Goal: Task Accomplishment & Management: Manage account settings

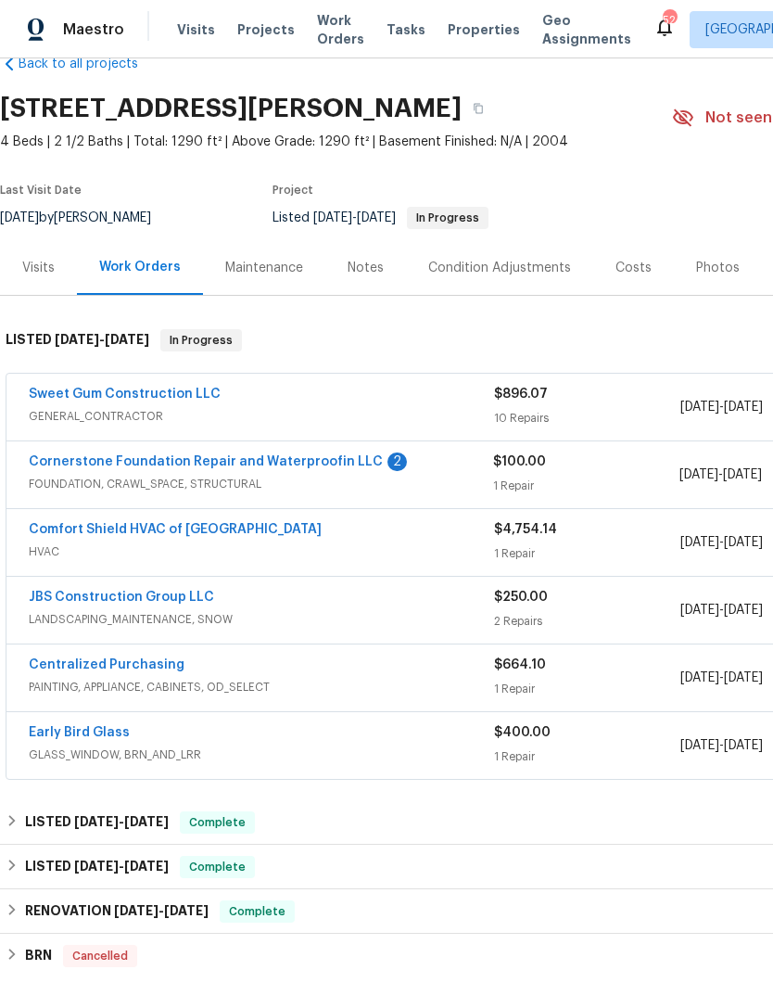
scroll to position [41, 0]
click at [110, 464] on link "Cornerstone Foundation Repair and Waterproofin LLC" at bounding box center [206, 461] width 354 height 13
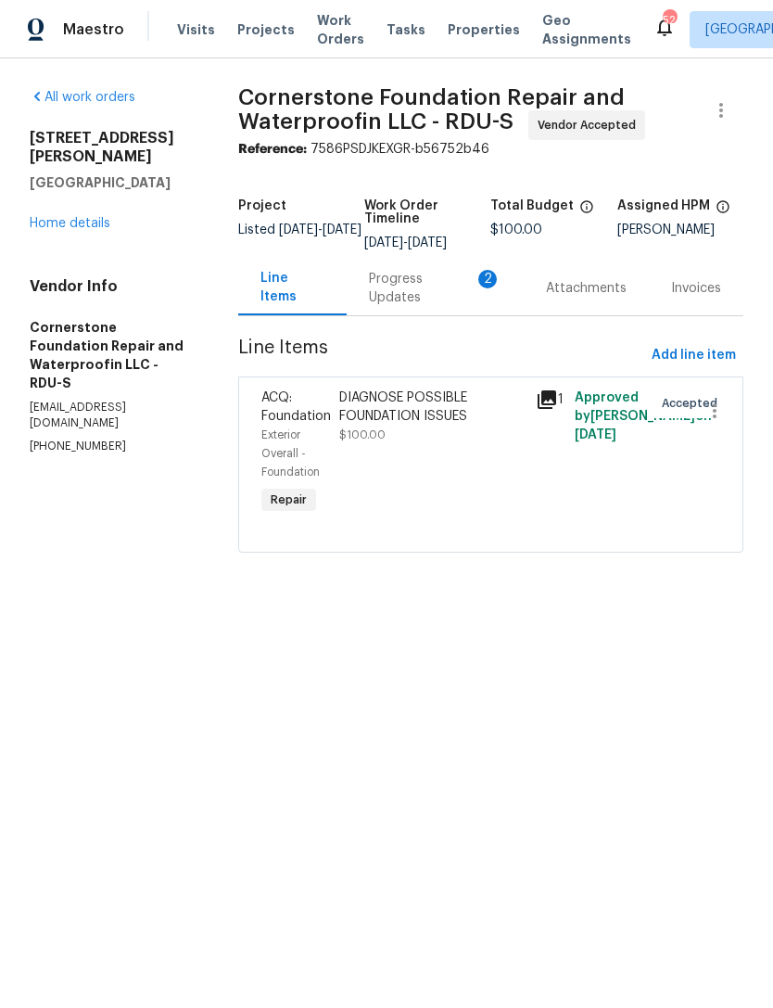
click at [441, 311] on div "Progress Updates 2" at bounding box center [435, 287] width 177 height 55
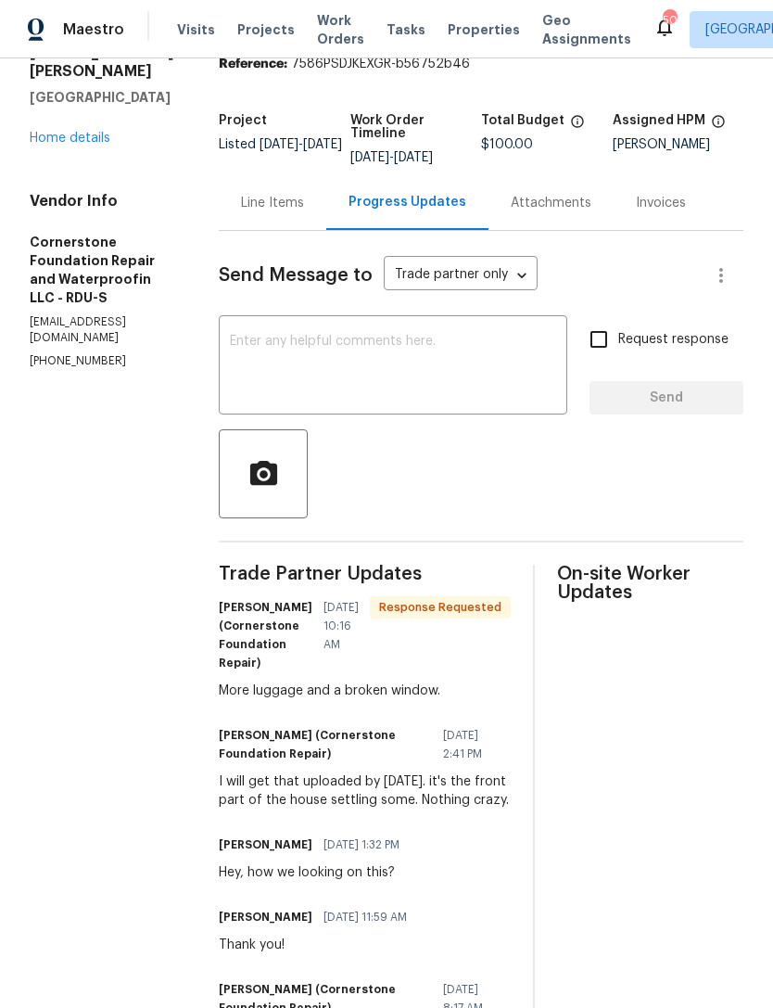
scroll to position [87, 0]
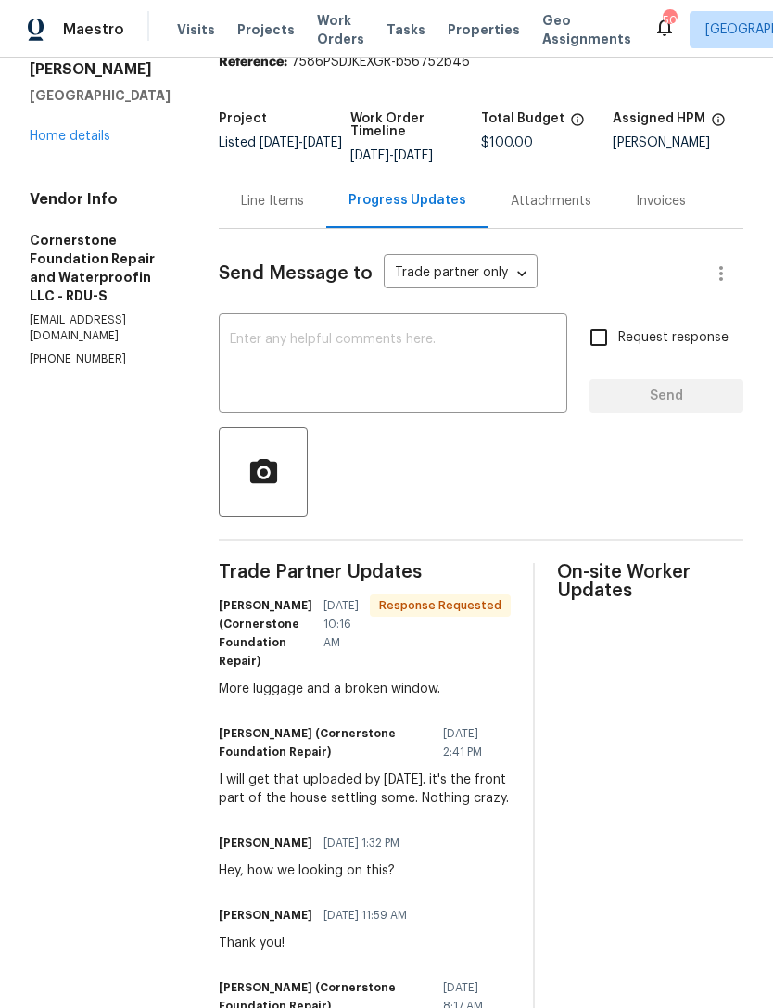
click at [494, 384] on textarea at bounding box center [393, 365] width 326 height 65
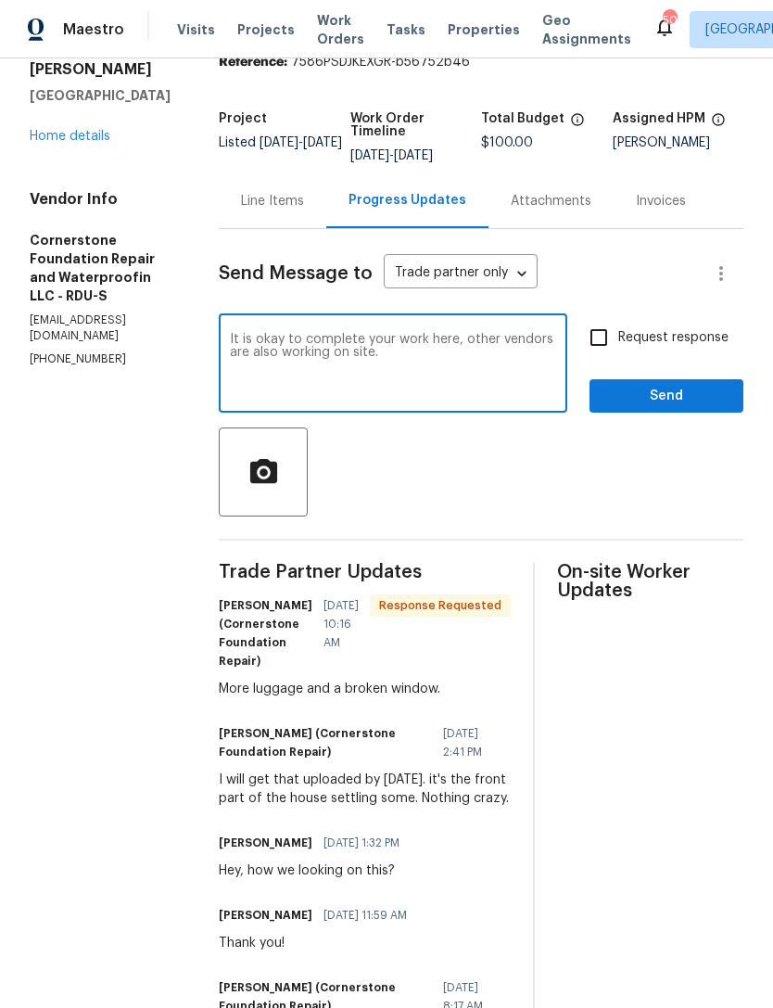
type textarea "It is okay to complete your work here, other vendors are also working on site."
click at [602, 337] on input "Request response" at bounding box center [598, 337] width 39 height 39
checkbox input "true"
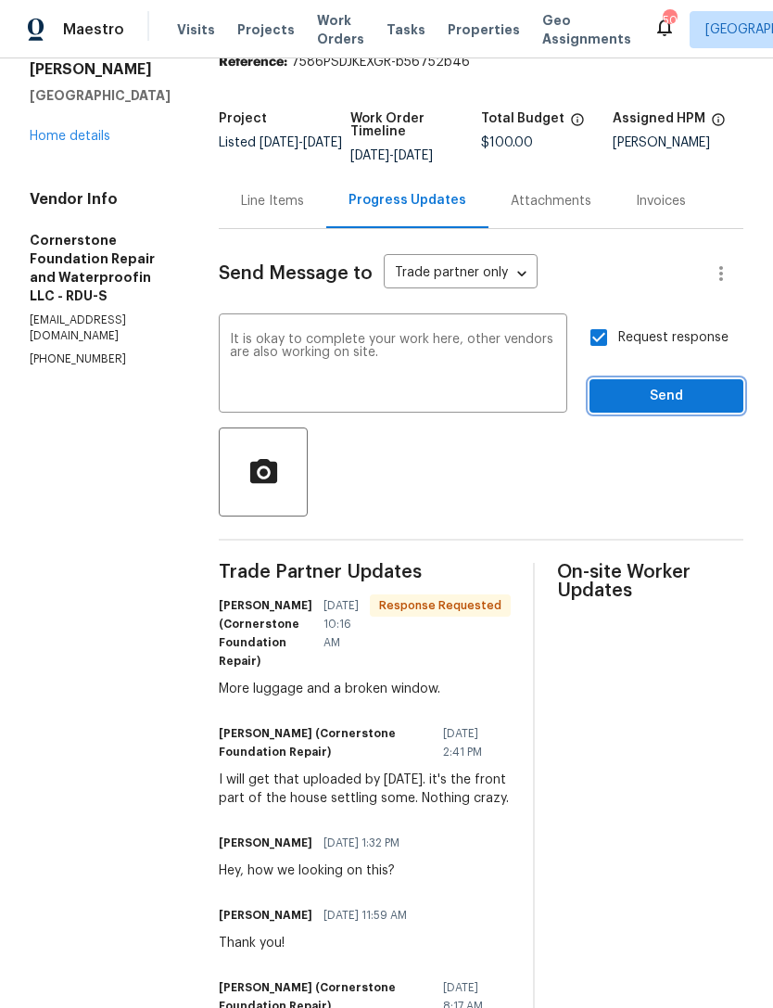
click at [675, 405] on span "Send" at bounding box center [666, 396] width 124 height 23
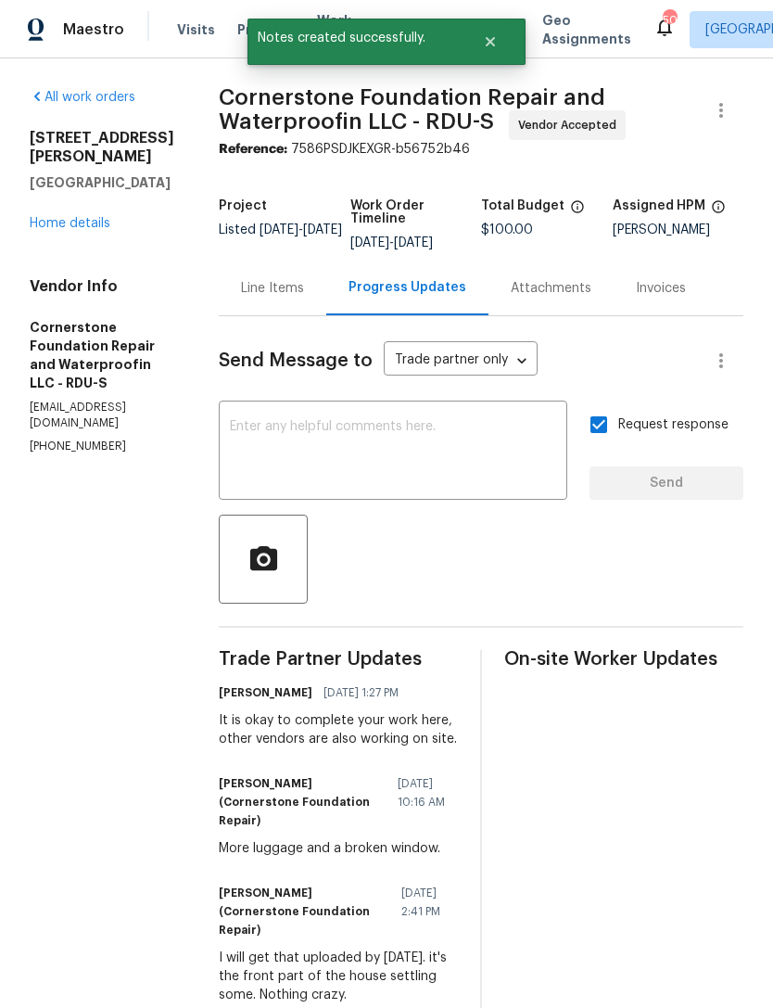
click at [59, 217] on link "Home details" at bounding box center [70, 223] width 81 height 13
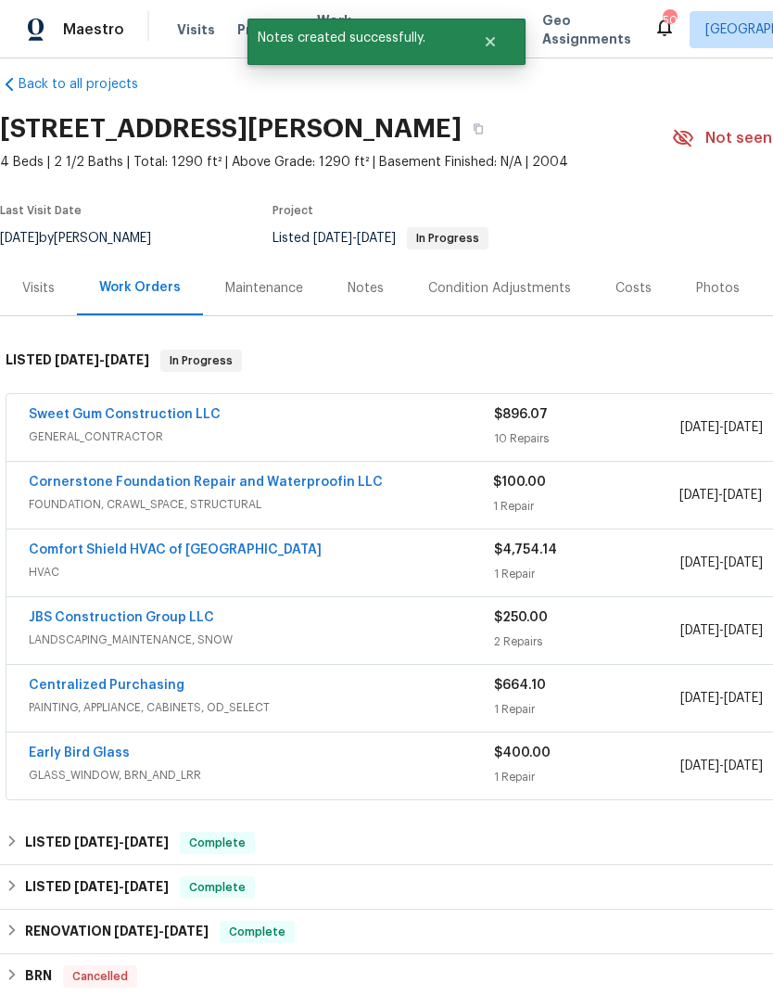
scroll to position [19, 0]
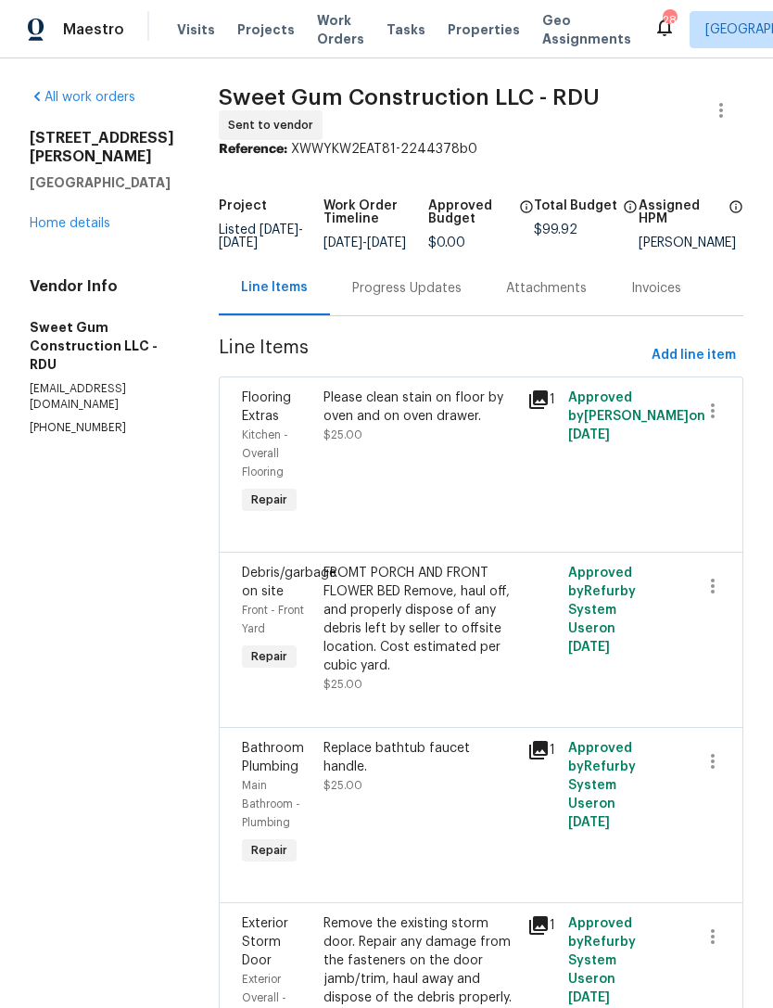
scroll to position [-3, -5]
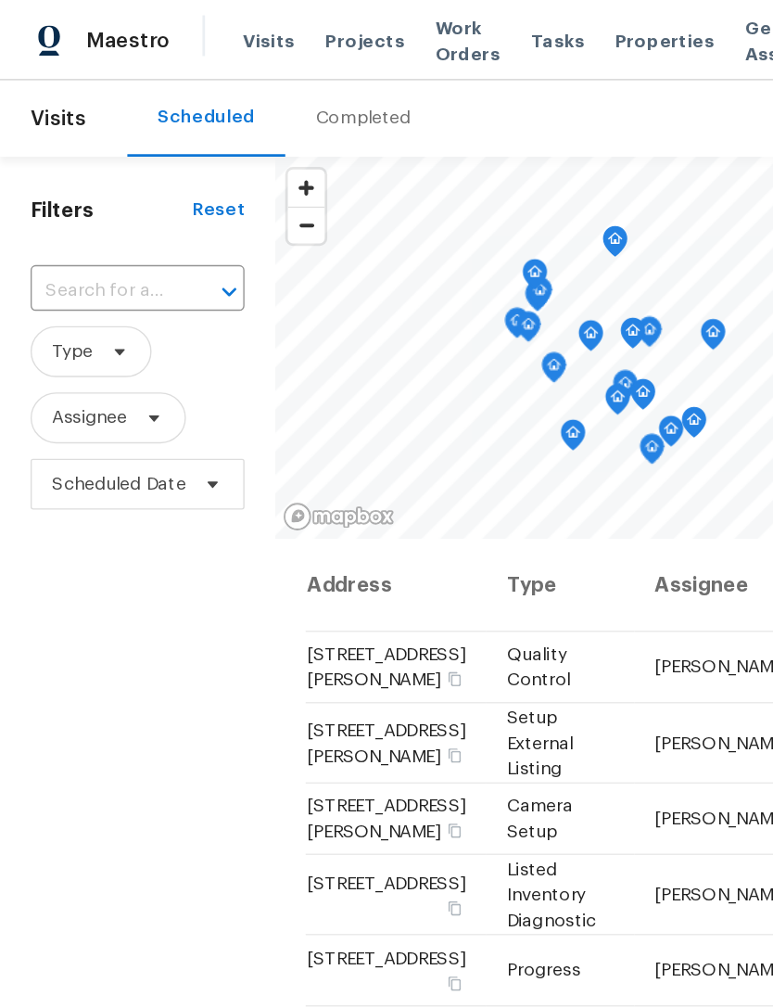
click at [75, 210] on input "text" at bounding box center [74, 211] width 104 height 29
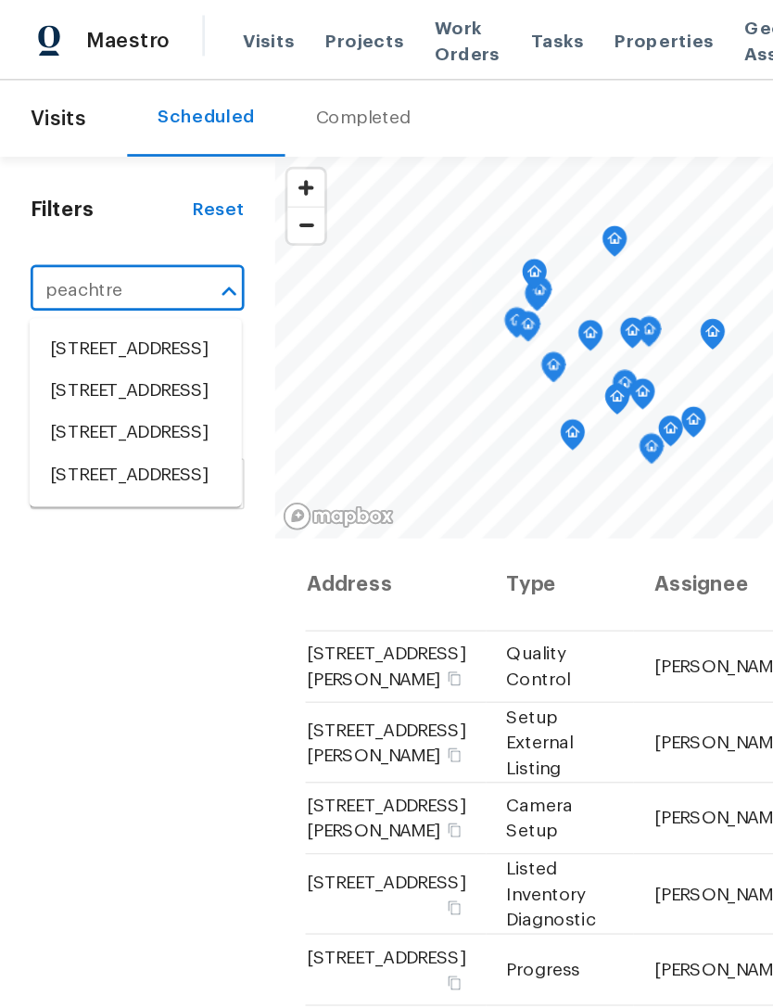
type input "peachtree"
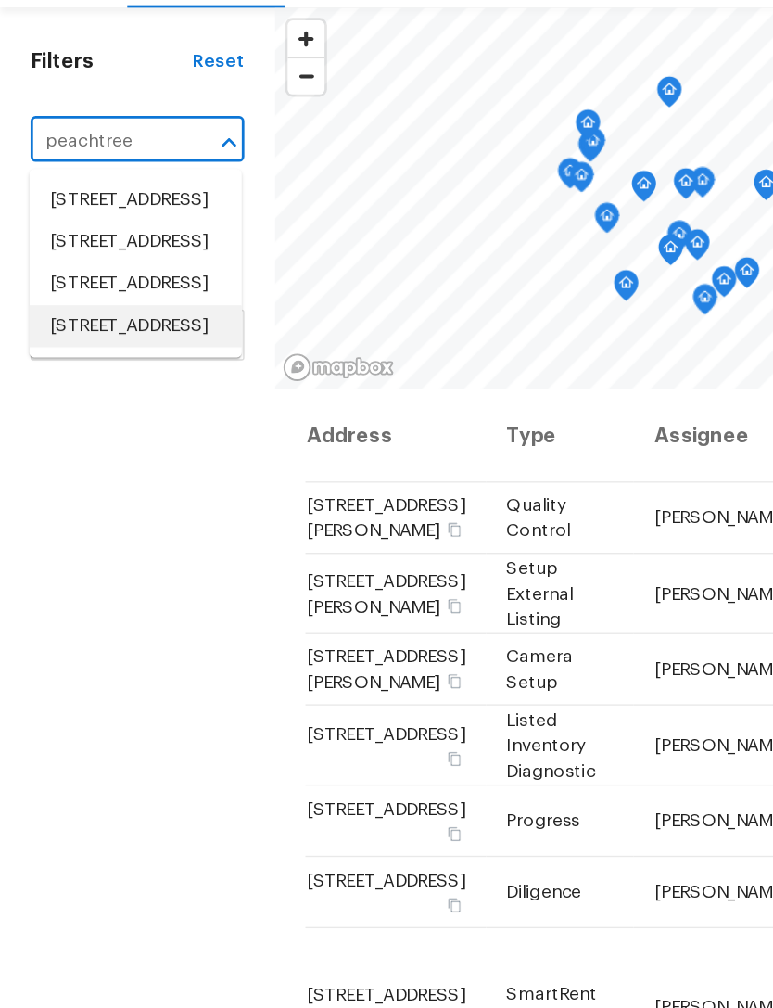
click at [74, 362] on li "310 Peachtree Pl, Durham, NC 27701" at bounding box center [98, 346] width 155 height 31
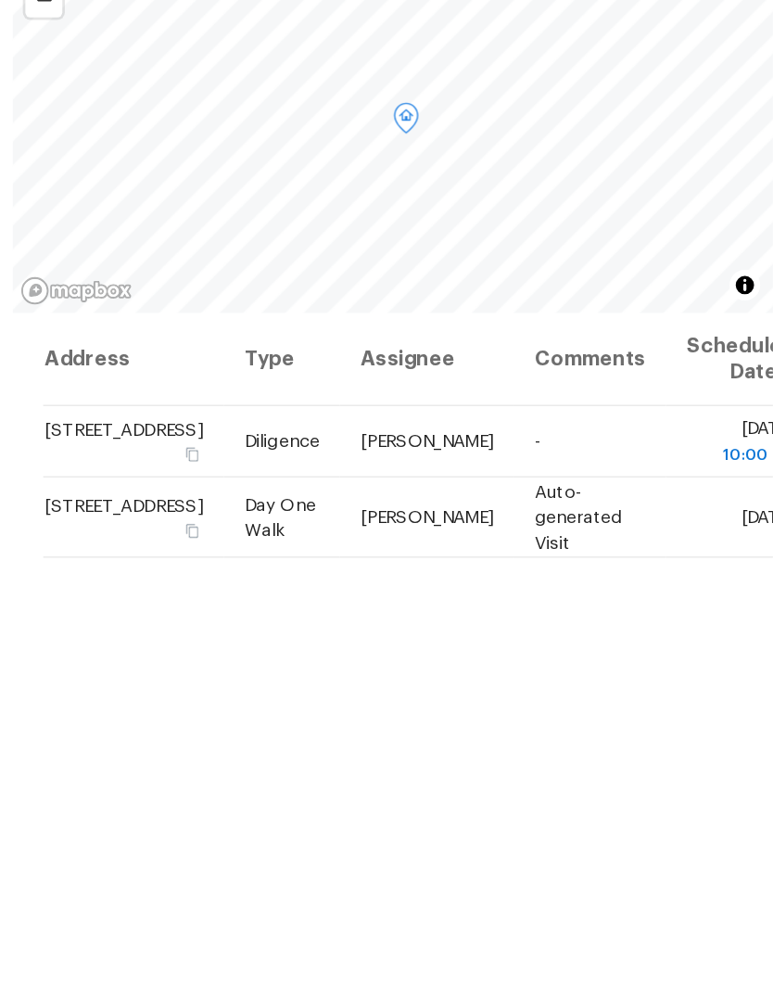
click at [0, 0] on icon at bounding box center [0, 0] width 0 height 0
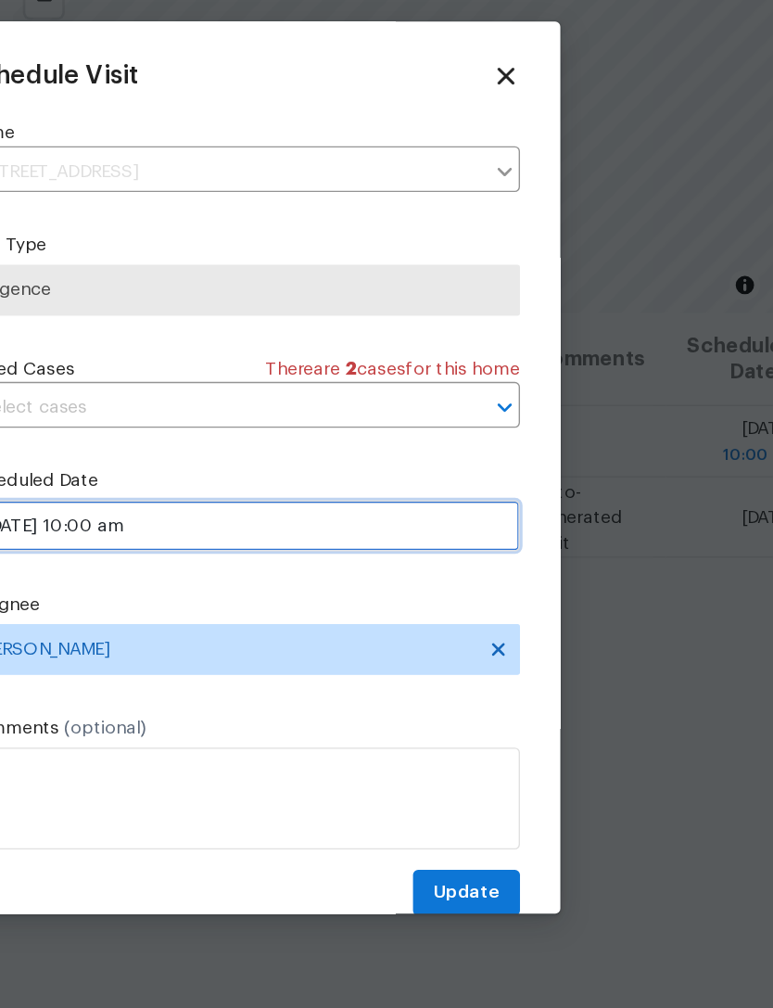
click at [286, 528] on input "08/19/2025 10:00 am" at bounding box center [386, 546] width 404 height 37
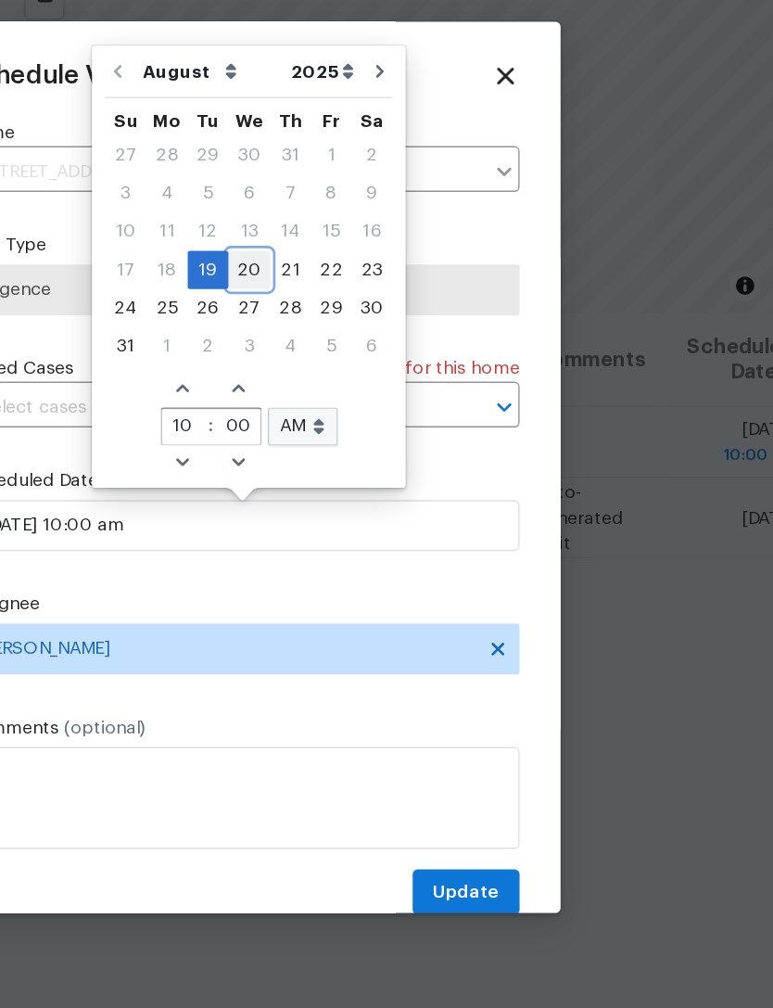
click at [376, 348] on div "20" at bounding box center [391, 361] width 31 height 26
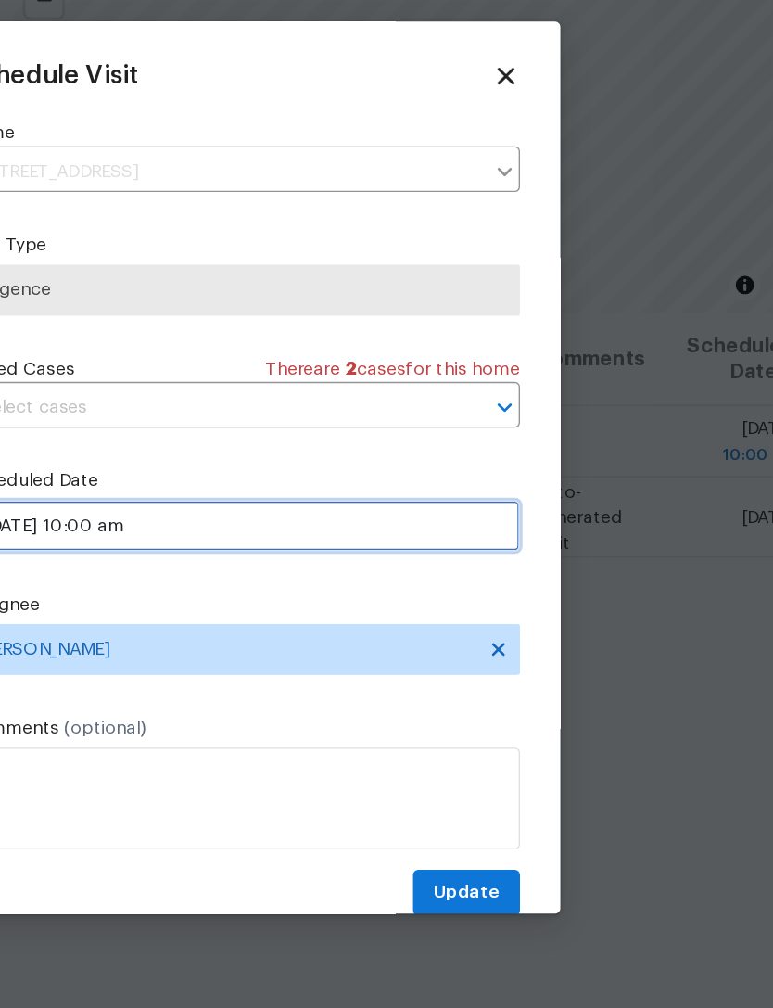
click at [184, 528] on input "08/20/2025 10:00 am" at bounding box center [386, 546] width 404 height 37
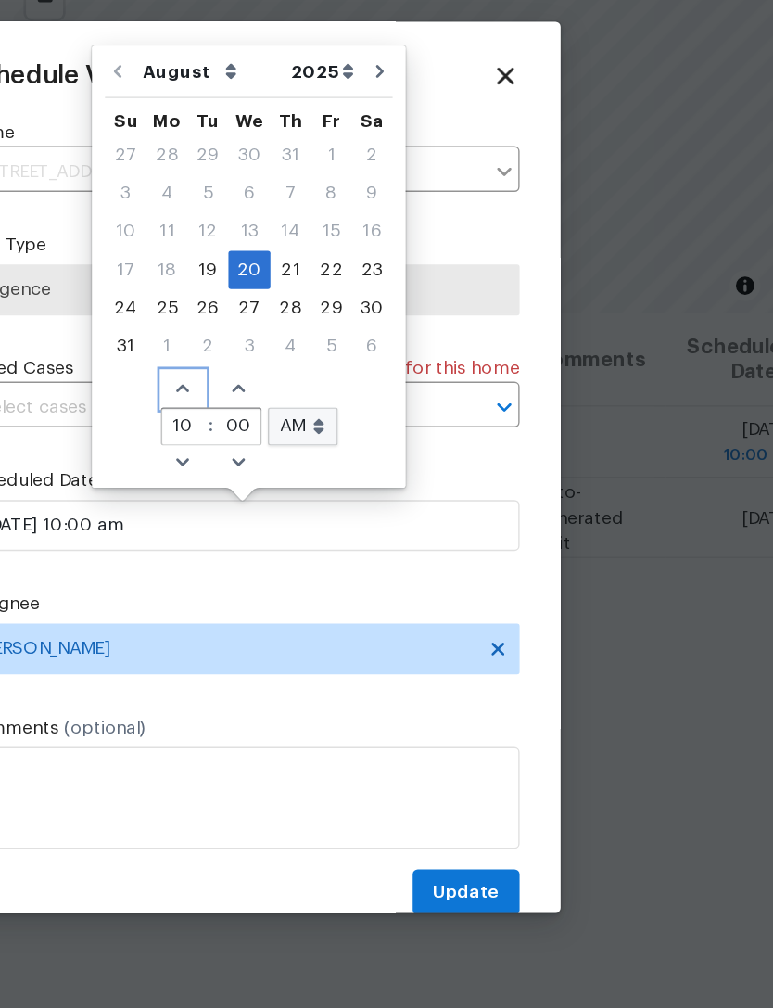
click at [336, 439] on icon "Increase hours (12hr clock)" at bounding box center [343, 446] width 15 height 15
type input "08/20/2025 11:00 am"
type input "11"
click at [328, 435] on span "Increase hours (12hr clock)" at bounding box center [343, 448] width 31 height 26
type input "08/20/2025 12:00 am"
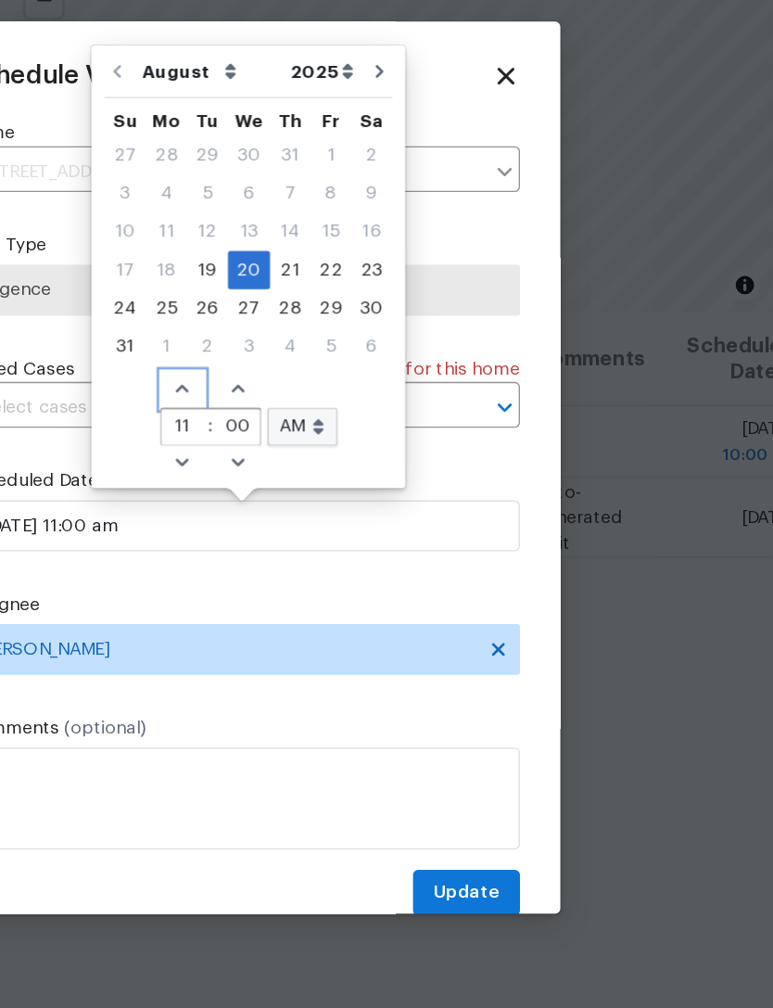
type input "12"
click at [336, 439] on icon "Increase hours (12hr clock)" at bounding box center [343, 446] width 15 height 15
type input "08/20/2025 1:00 am"
type input "1"
click at [336, 439] on icon "Increase hours (12hr clock)" at bounding box center [343, 446] width 15 height 15
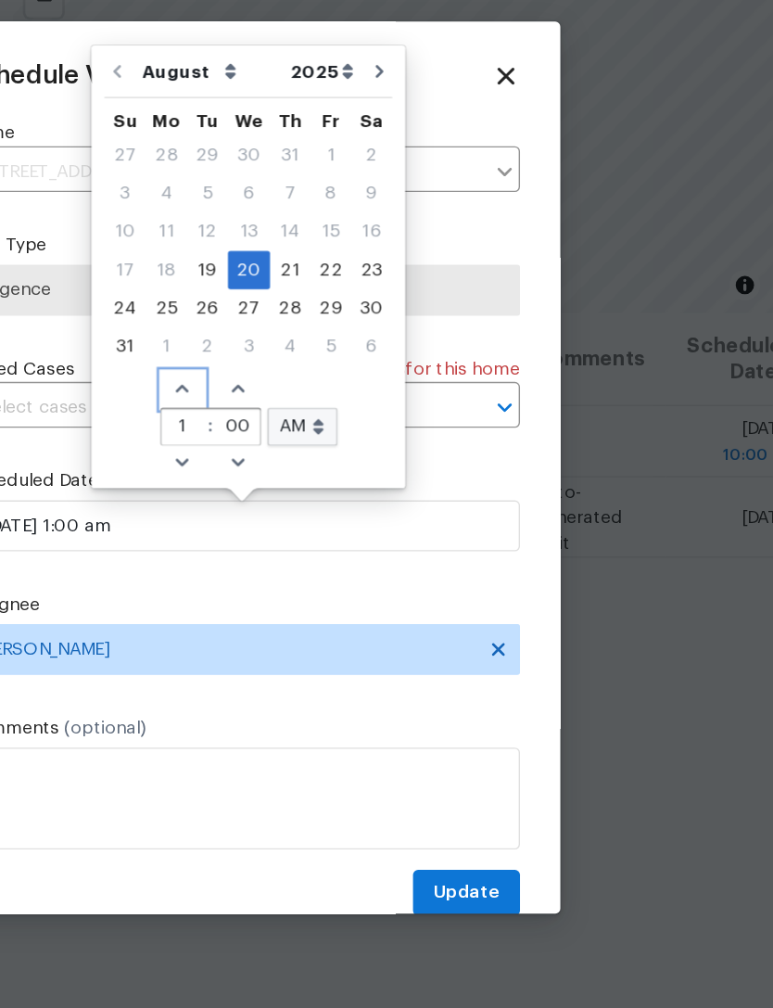
type input "08/20/2025 2:00 am"
type input "2"
click at [405, 461] on select "AM PM" at bounding box center [430, 475] width 51 height 28
select select "pm"
type input "08/20/2025 2:00 pm"
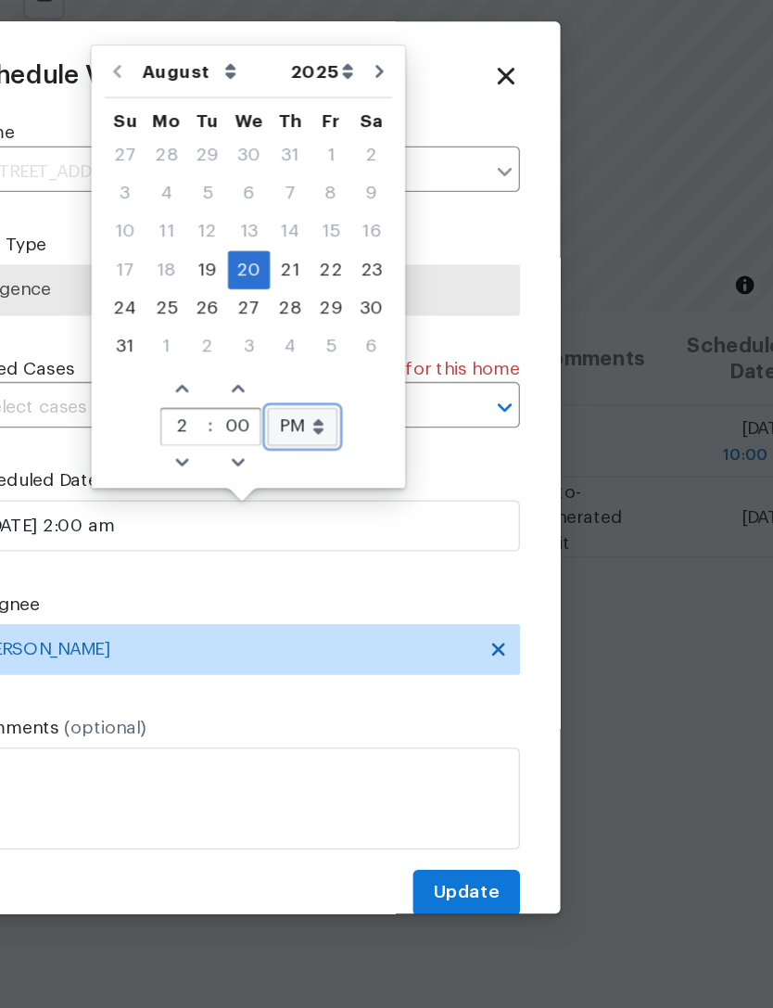
select select "pm"
click at [317, 430] on div "Schedule Visit Home 310 Peachtree Pl, Durham, NC 27701 ​ Visit Type Diligence L…" at bounding box center [386, 520] width 404 height 622
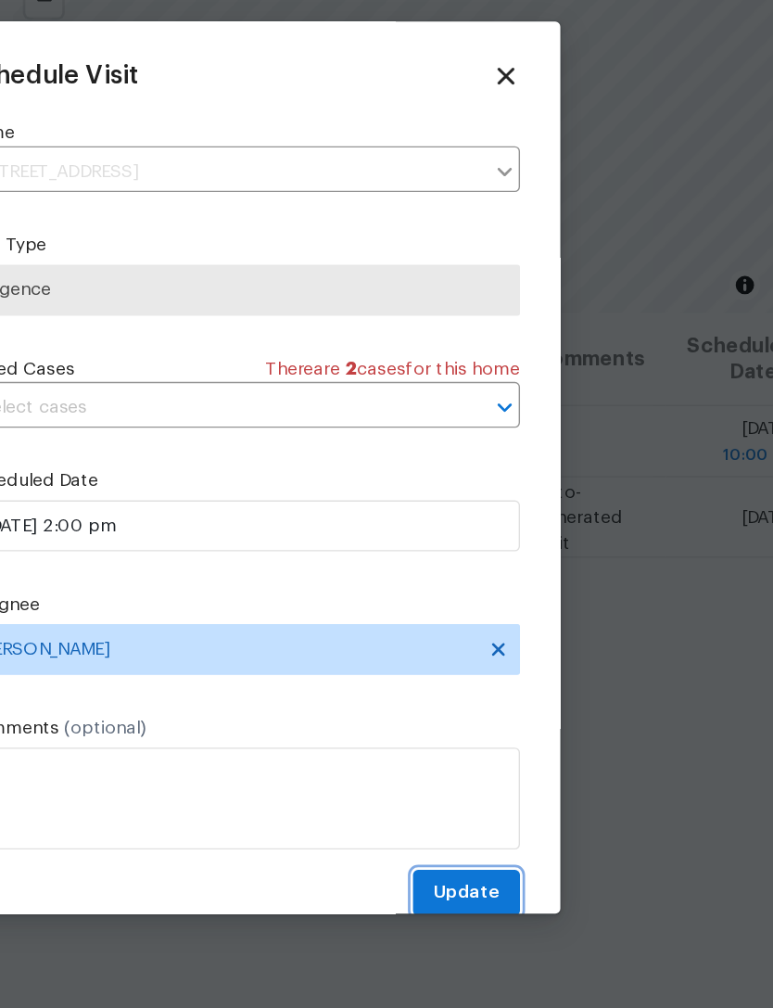
click at [526, 803] on span "Update" at bounding box center [550, 814] width 48 height 23
